Goal: Task Accomplishment & Management: Manage account settings

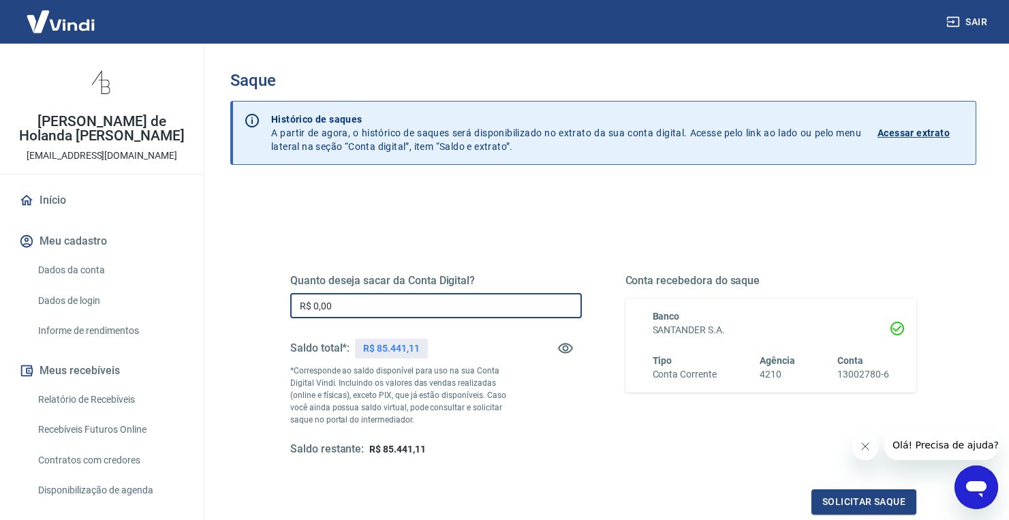
drag, startPoint x: 367, startPoint y: 307, endPoint x: 311, endPoint y: 294, distance: 58.2
click at [287, 301] on div "Quanto deseja sacar da Conta Digital? R$ 0,00 ​ Saldo total*: R$ 85.441,11 *Cor…" at bounding box center [603, 372] width 659 height 317
type input "R$ 35.000,00"
click at [867, 448] on icon "Fechar mensagem da empresa" at bounding box center [865, 446] width 11 height 11
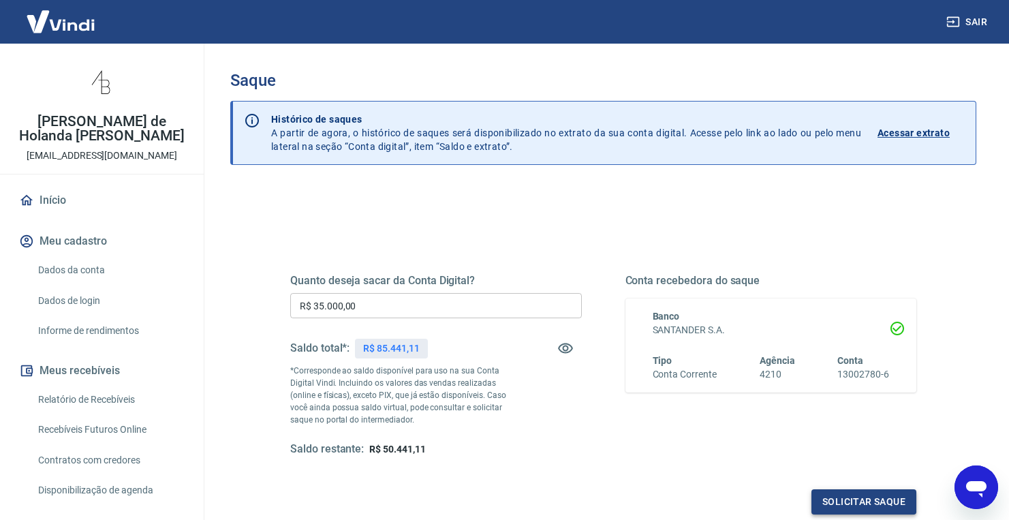
click at [855, 504] on button "Solicitar saque" at bounding box center [864, 501] width 105 height 25
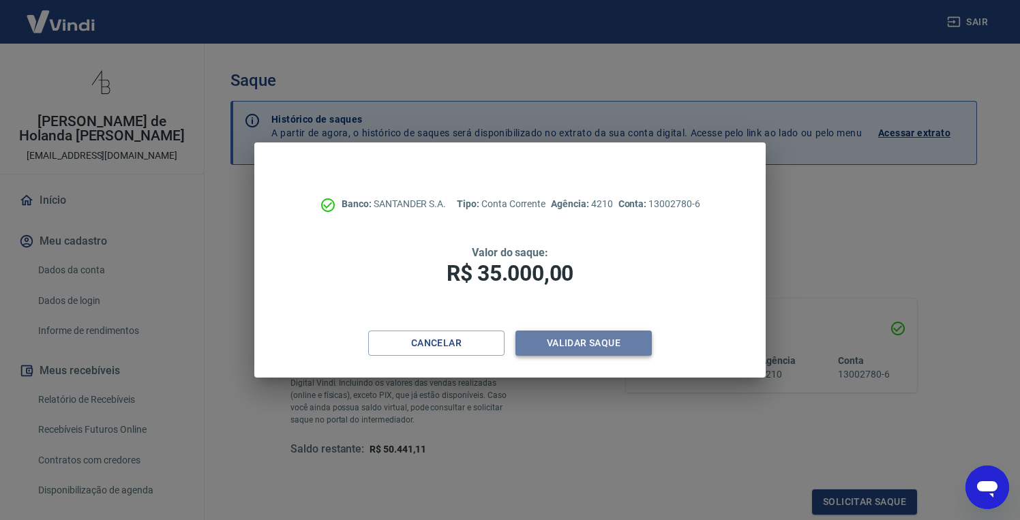
click at [615, 354] on button "Validar saque" at bounding box center [583, 343] width 136 height 25
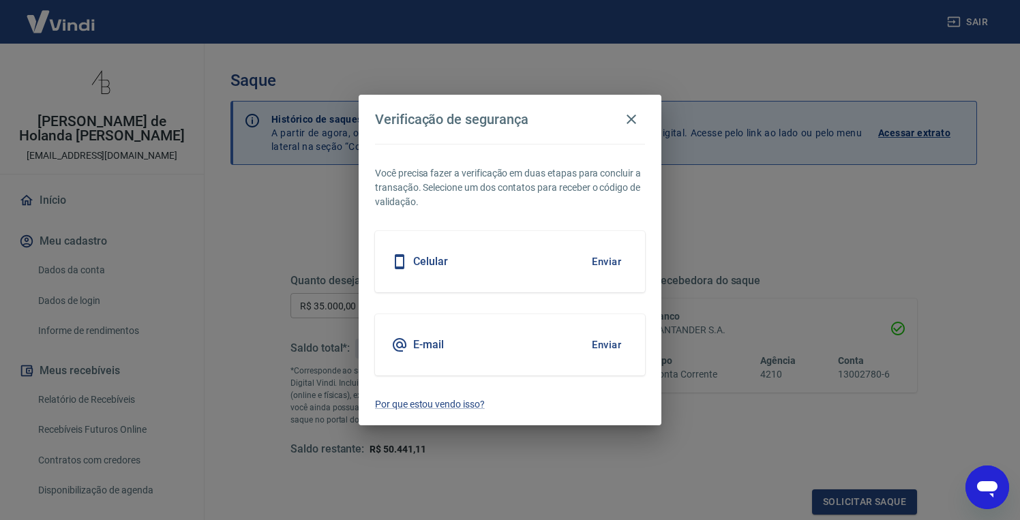
click at [611, 341] on button "Enviar" at bounding box center [606, 345] width 44 height 29
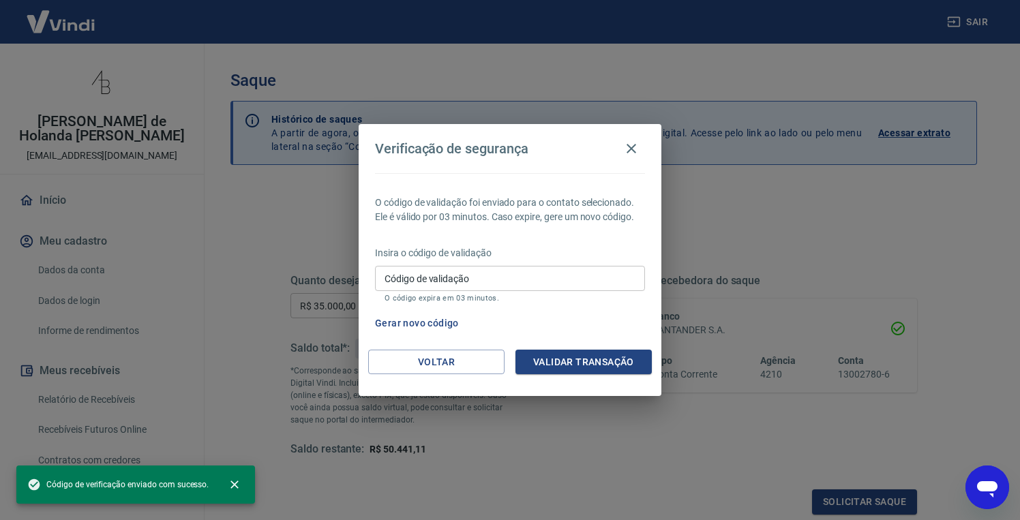
click at [476, 275] on input "Código de validação" at bounding box center [510, 278] width 270 height 25
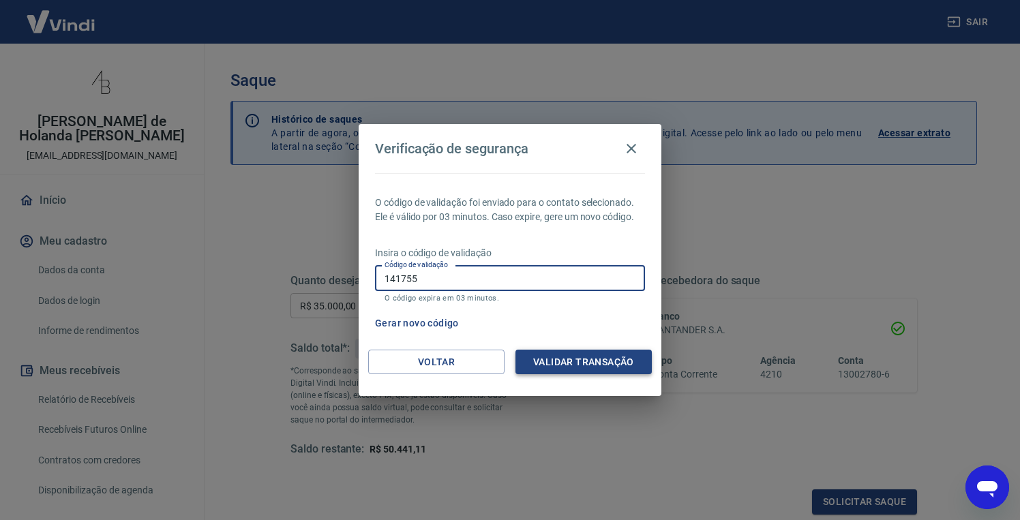
type input "141755"
click at [558, 366] on button "Validar transação" at bounding box center [583, 362] width 136 height 25
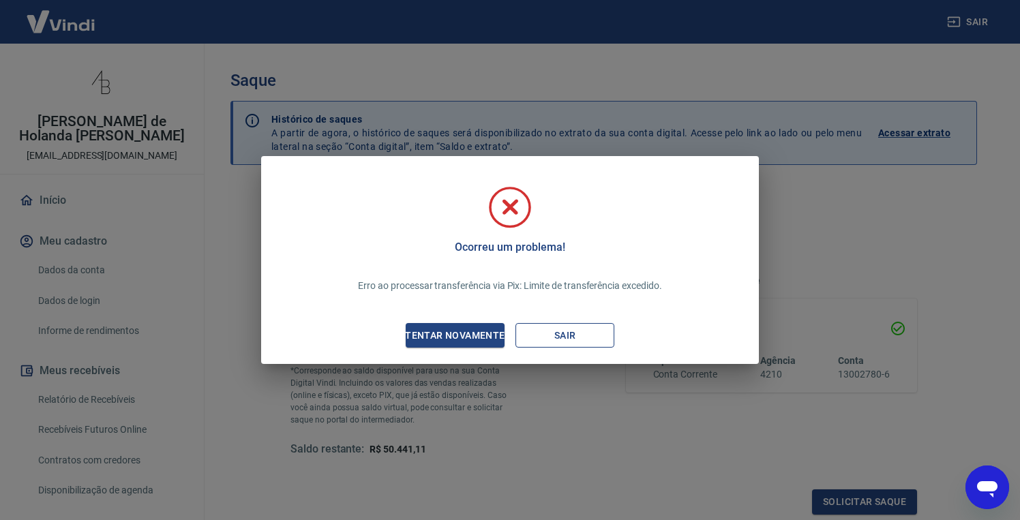
click at [552, 335] on button "Sair" at bounding box center [564, 335] width 99 height 25
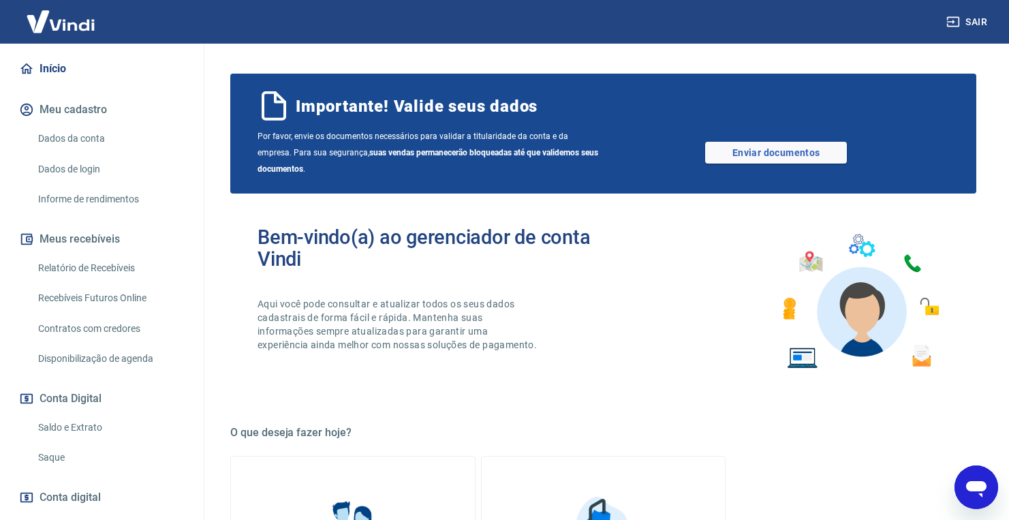
scroll to position [202, 0]
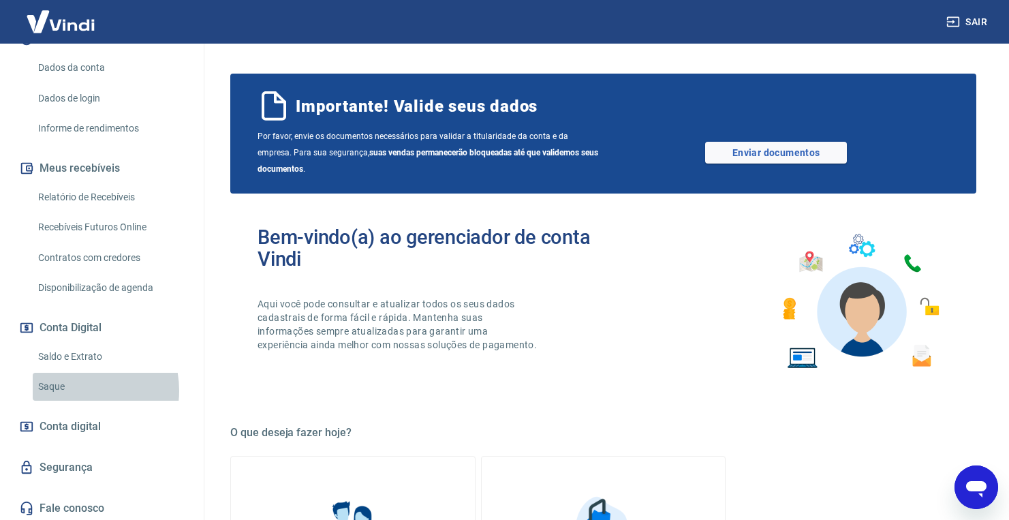
click at [72, 388] on link "Saque" at bounding box center [110, 387] width 155 height 28
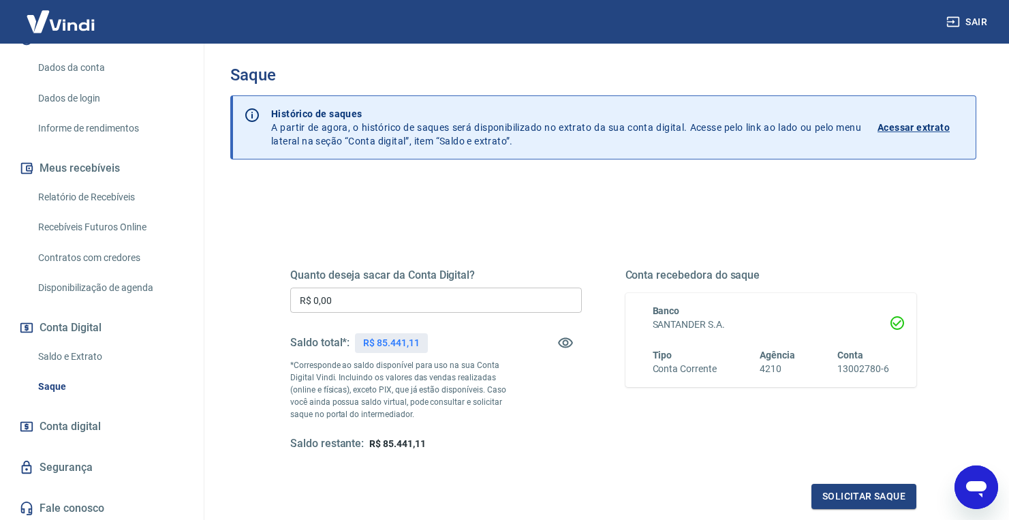
scroll to position [33, 0]
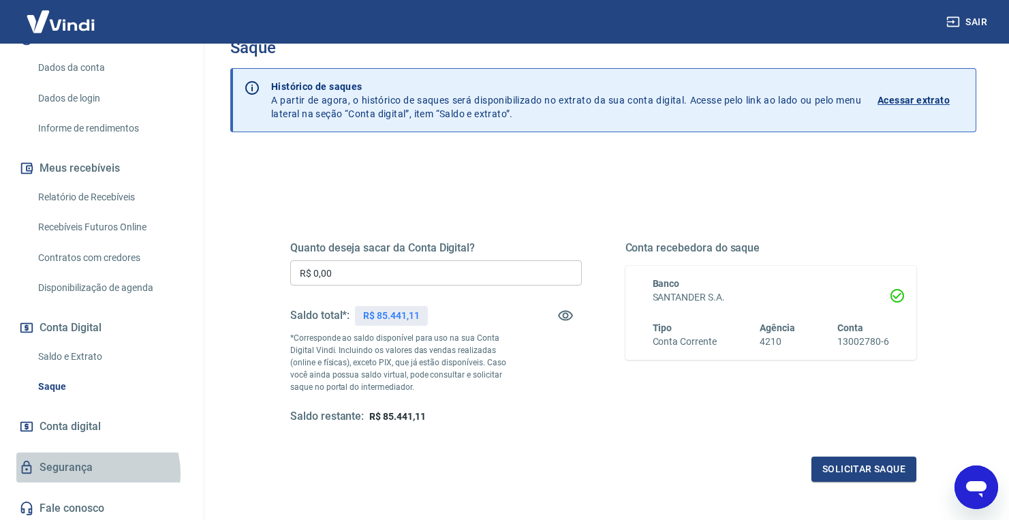
click at [86, 470] on link "Segurança" at bounding box center [101, 468] width 171 height 30
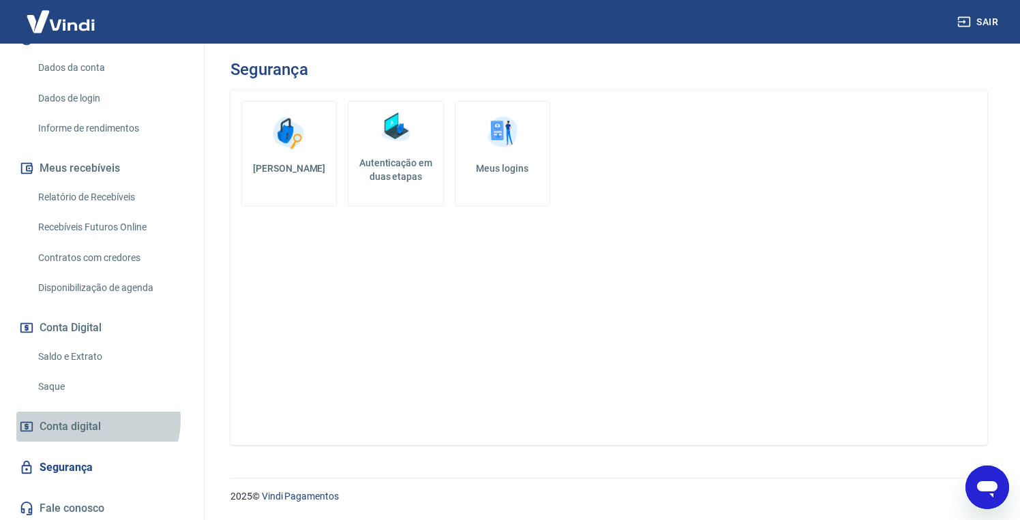
click at [97, 417] on span "Conta digital" at bounding box center [70, 426] width 61 height 19
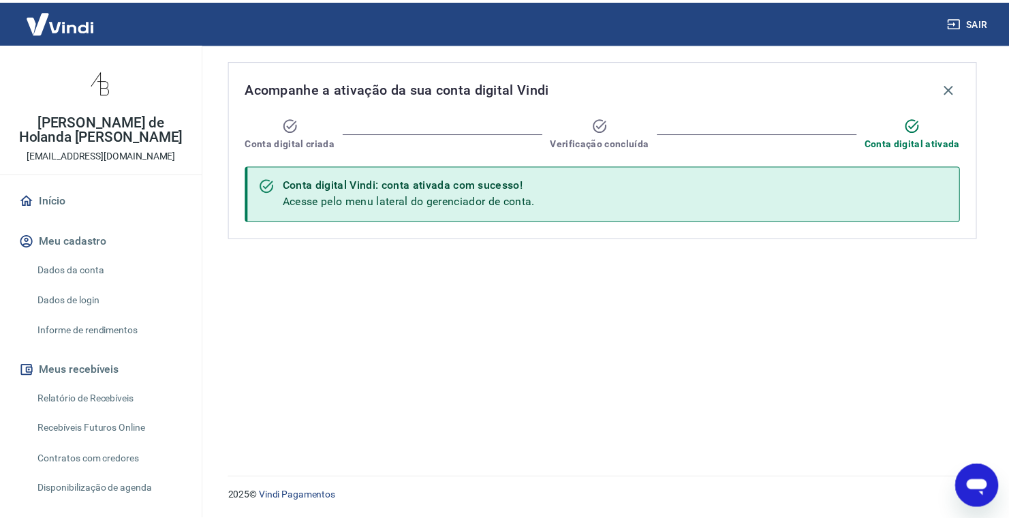
scroll to position [164, 0]
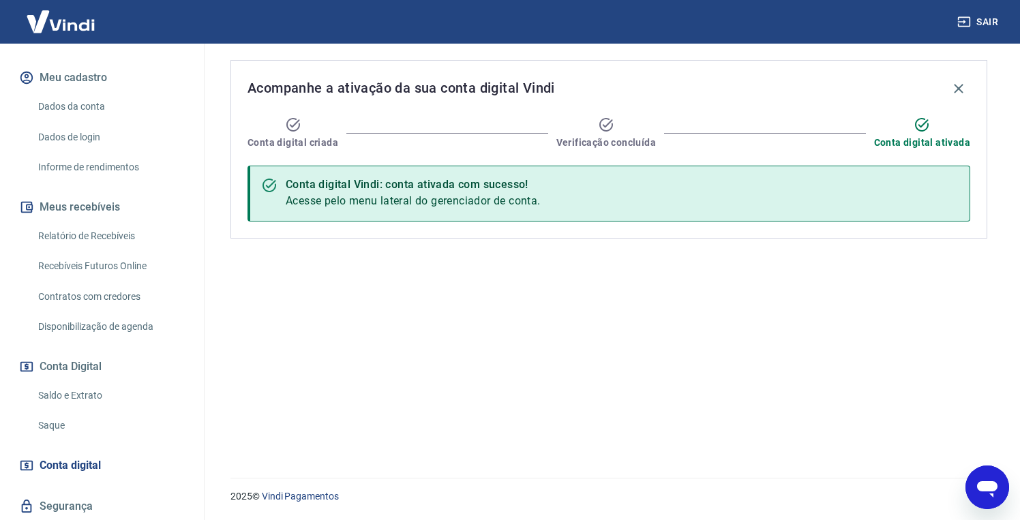
click at [123, 421] on link "Saque" at bounding box center [110, 426] width 155 height 28
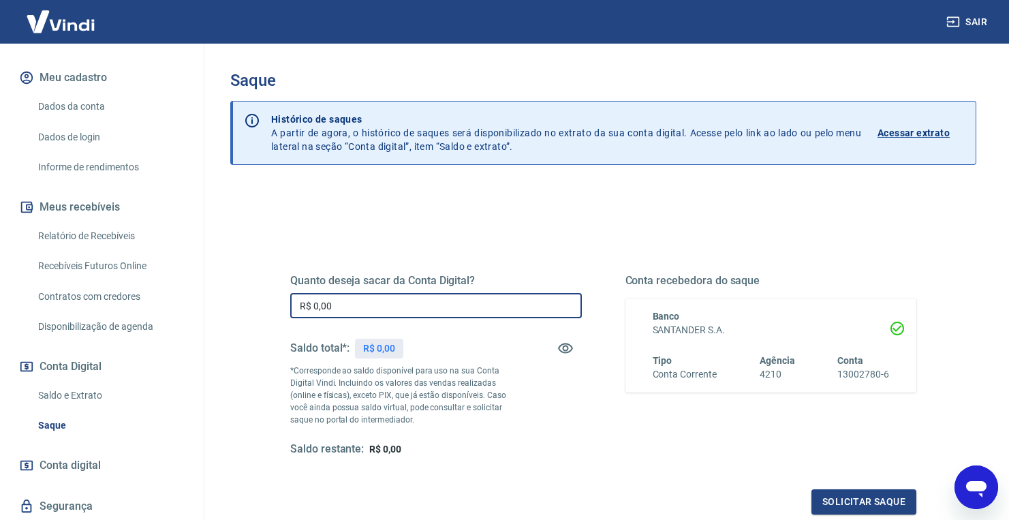
drag, startPoint x: 376, startPoint y: 301, endPoint x: 279, endPoint y: 294, distance: 97.7
click at [279, 294] on div "Quanto deseja sacar da Conta Digital? R$ 0,00 ​ Saldo total*: R$ 0,00 *Correspo…" at bounding box center [603, 372] width 659 height 317
type input "R$ 30.000,00"
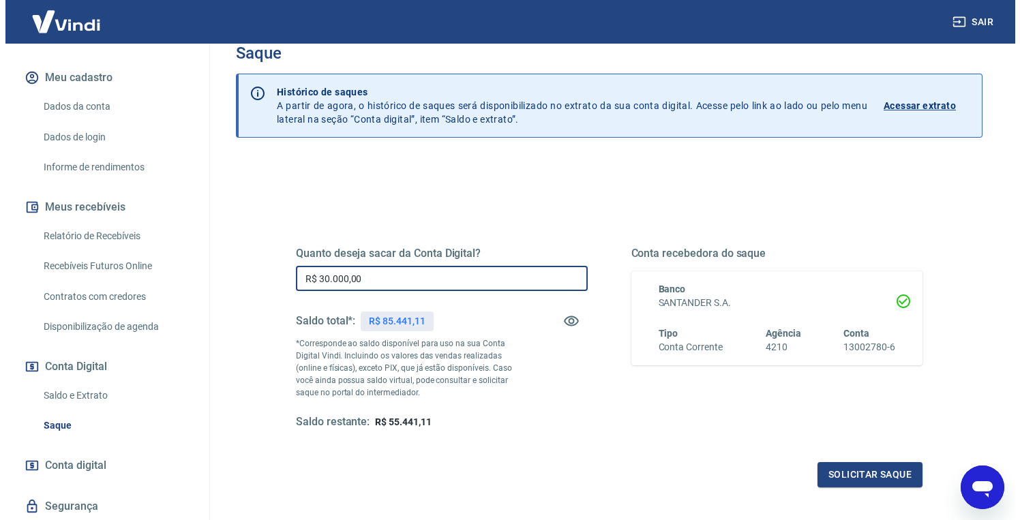
scroll to position [144, 0]
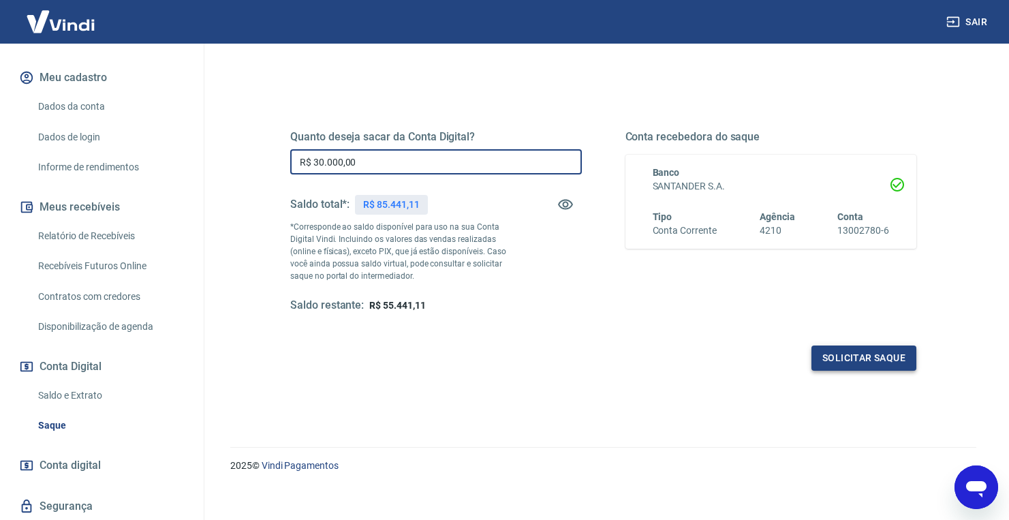
click at [900, 368] on button "Solicitar saque" at bounding box center [864, 358] width 105 height 25
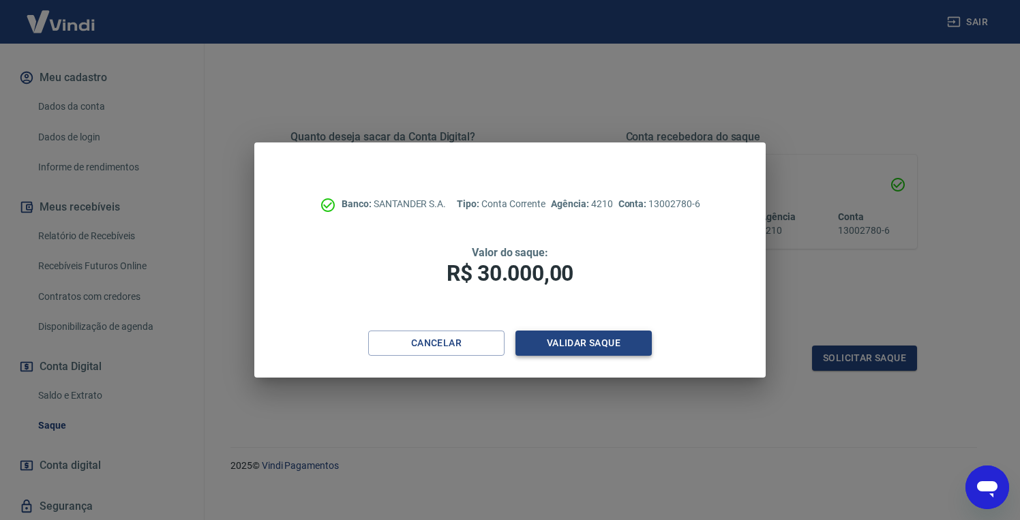
click at [609, 354] on button "Validar saque" at bounding box center [583, 343] width 136 height 25
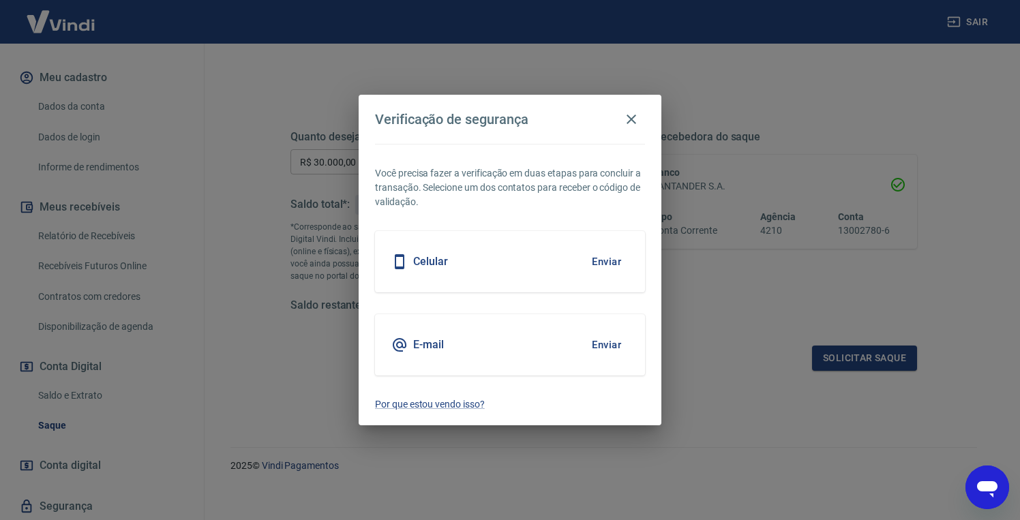
click at [551, 330] on div "E-mail Enviar" at bounding box center [510, 344] width 270 height 61
click at [600, 341] on button "Enviar" at bounding box center [606, 345] width 44 height 29
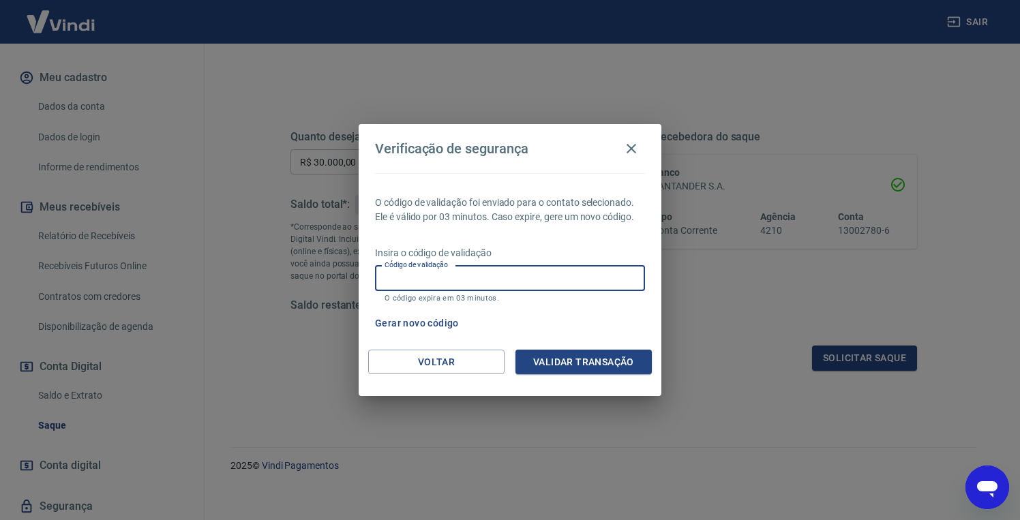
click at [566, 286] on input "Código de validação" at bounding box center [510, 278] width 270 height 25
type input "339116"
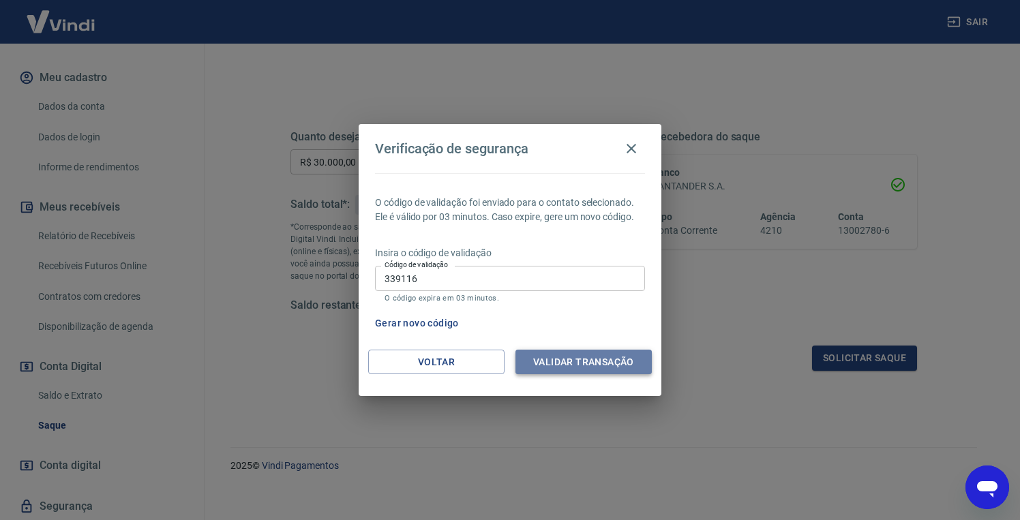
click at [586, 359] on button "Validar transação" at bounding box center [583, 362] width 136 height 25
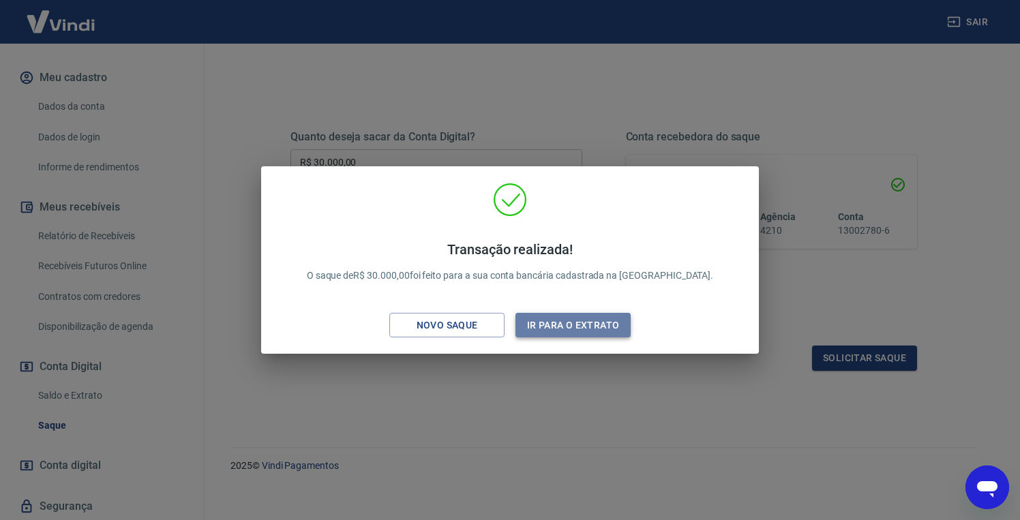
click at [573, 328] on button "Ir para o extrato" at bounding box center [572, 325] width 115 height 25
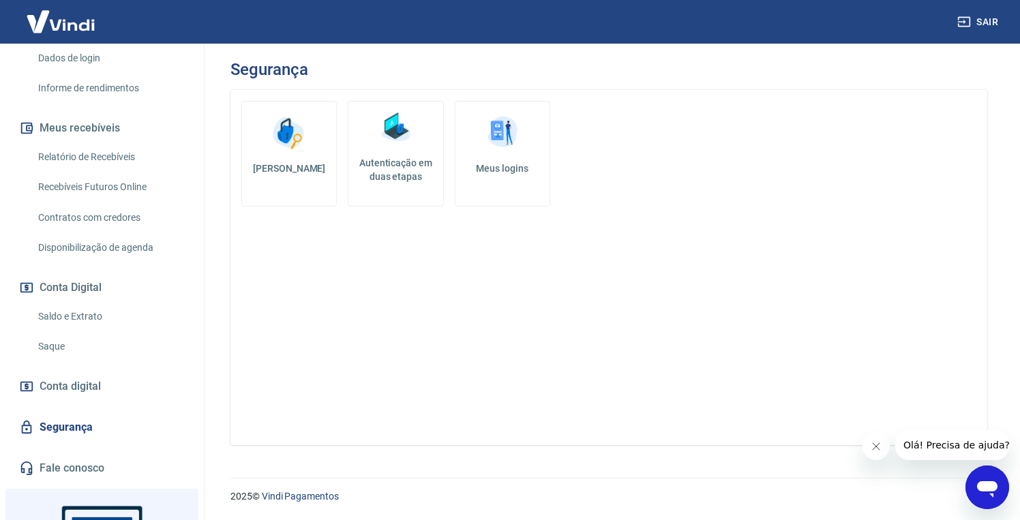
scroll to position [245, 0]
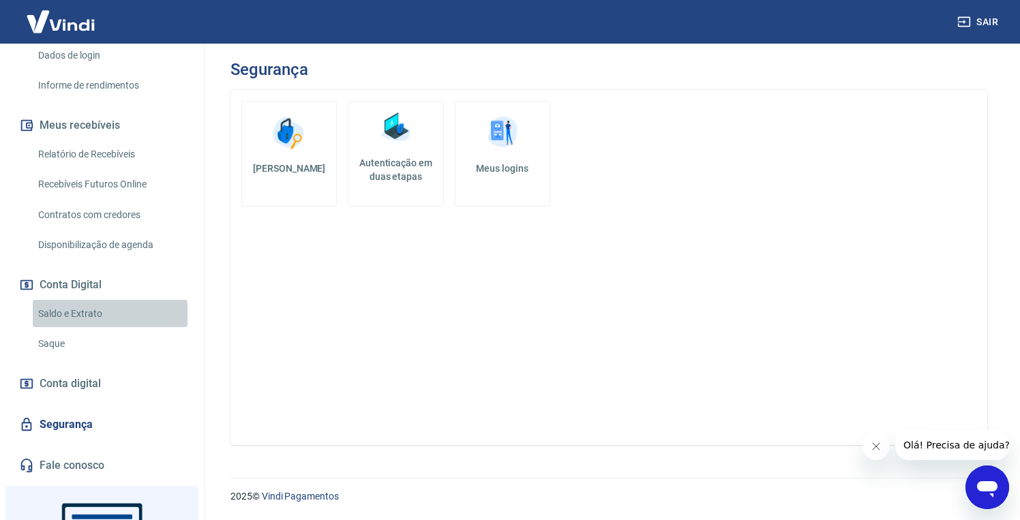
click at [131, 312] on link "Saldo e Extrato" at bounding box center [110, 314] width 155 height 28
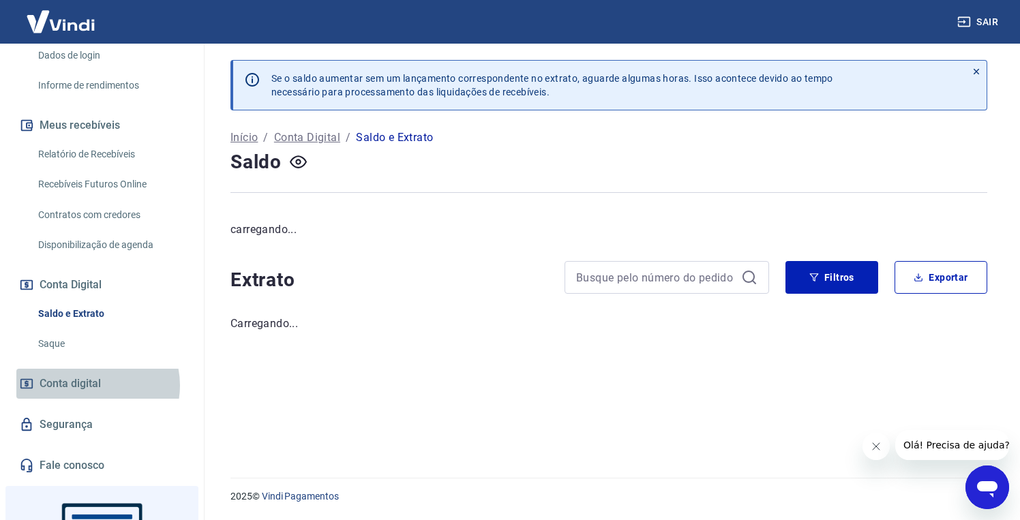
click at [92, 382] on span "Conta digital" at bounding box center [70, 383] width 61 height 19
